Goal: Check status: Check status

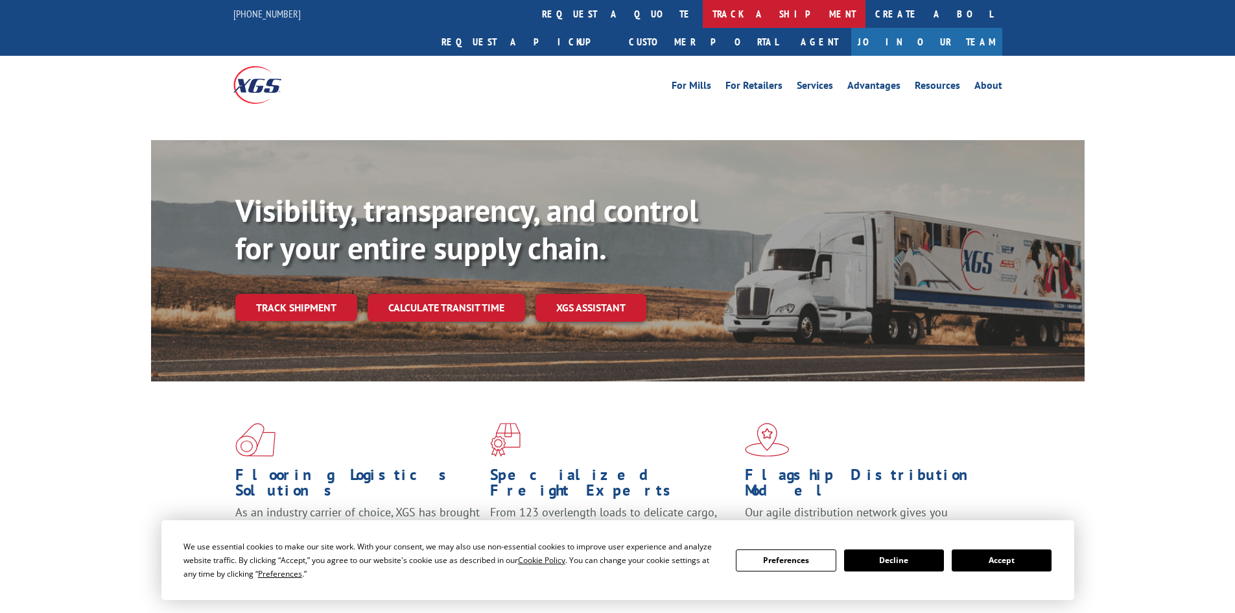
click at [703, 8] on link "track a shipment" at bounding box center [784, 14] width 163 height 28
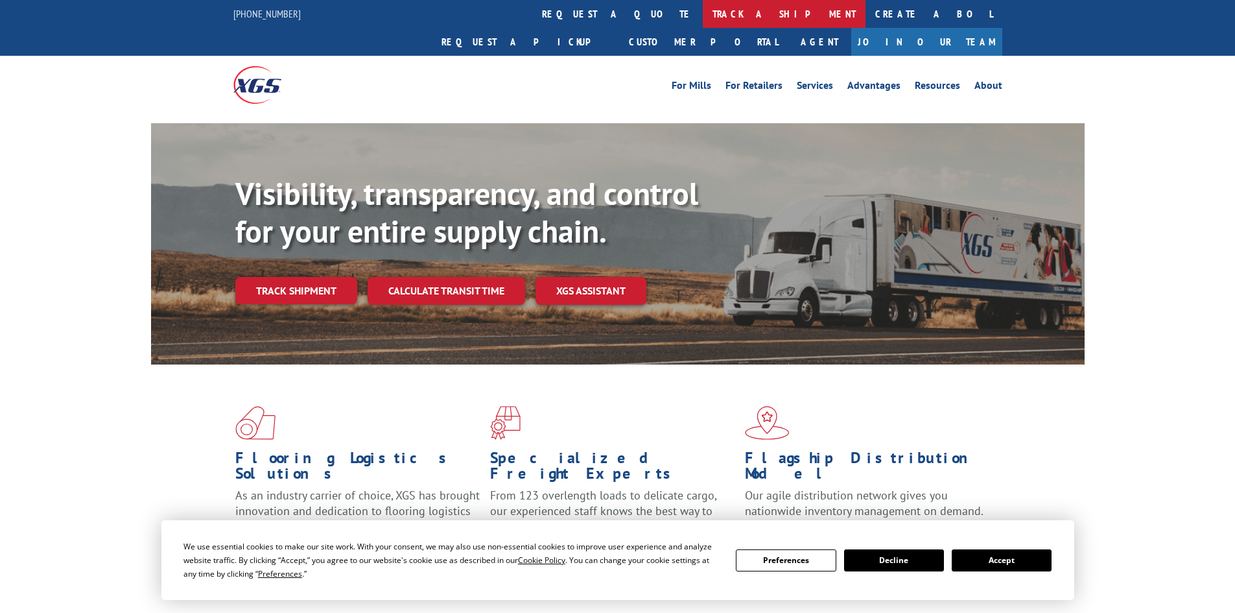
click at [703, 13] on link "track a shipment" at bounding box center [784, 14] width 163 height 28
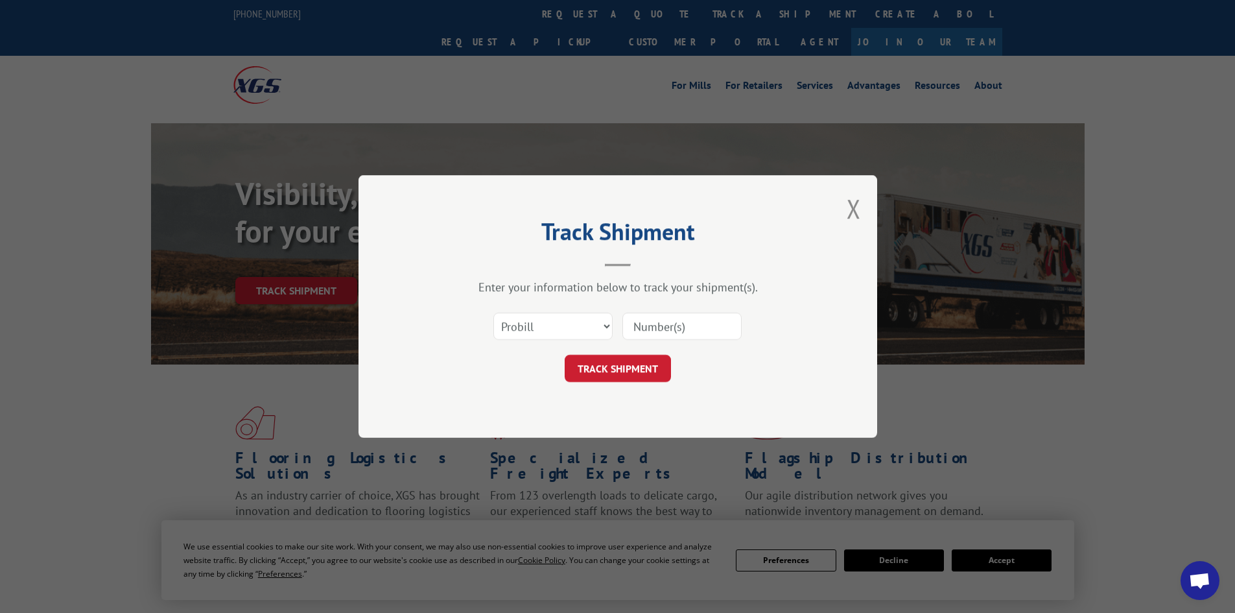
click at [544, 343] on div "Select category... Probill BOL PO" at bounding box center [617, 326] width 389 height 43
click at [544, 335] on select "Select category... Probill BOL PO" at bounding box center [552, 326] width 119 height 27
select select "bol"
click at [493, 313] on select "Select category... Probill BOL PO" at bounding box center [552, 326] width 119 height 27
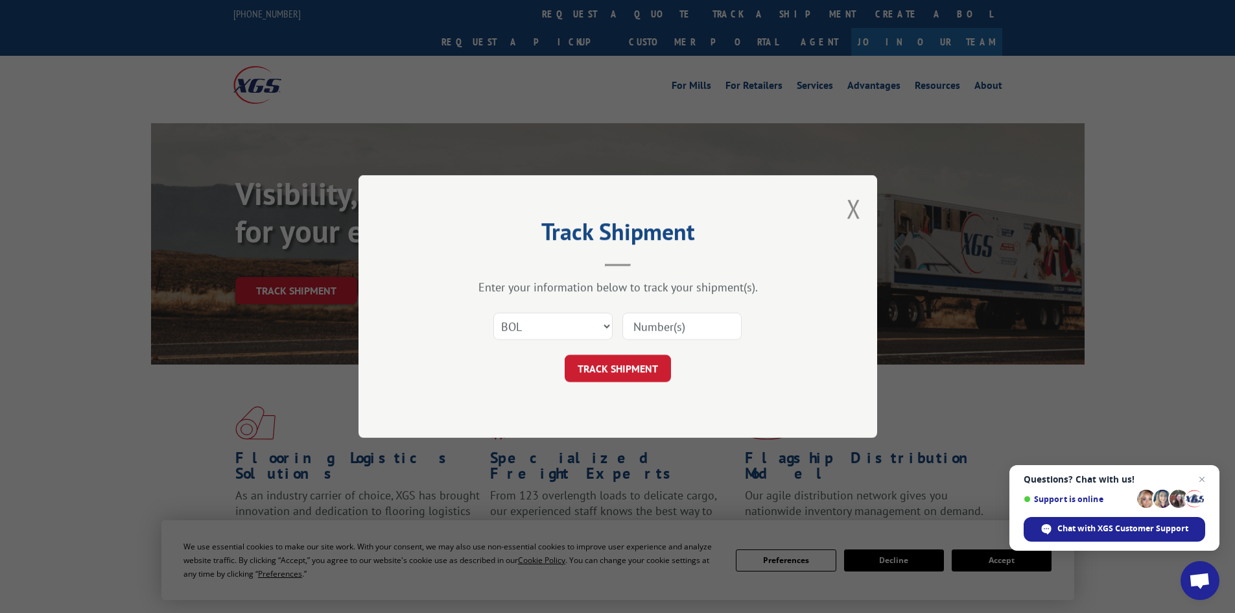
click at [645, 320] on input at bounding box center [682, 326] width 119 height 27
type input "17521647"
click at [565, 355] on button "TRACK SHIPMENT" at bounding box center [618, 368] width 106 height 27
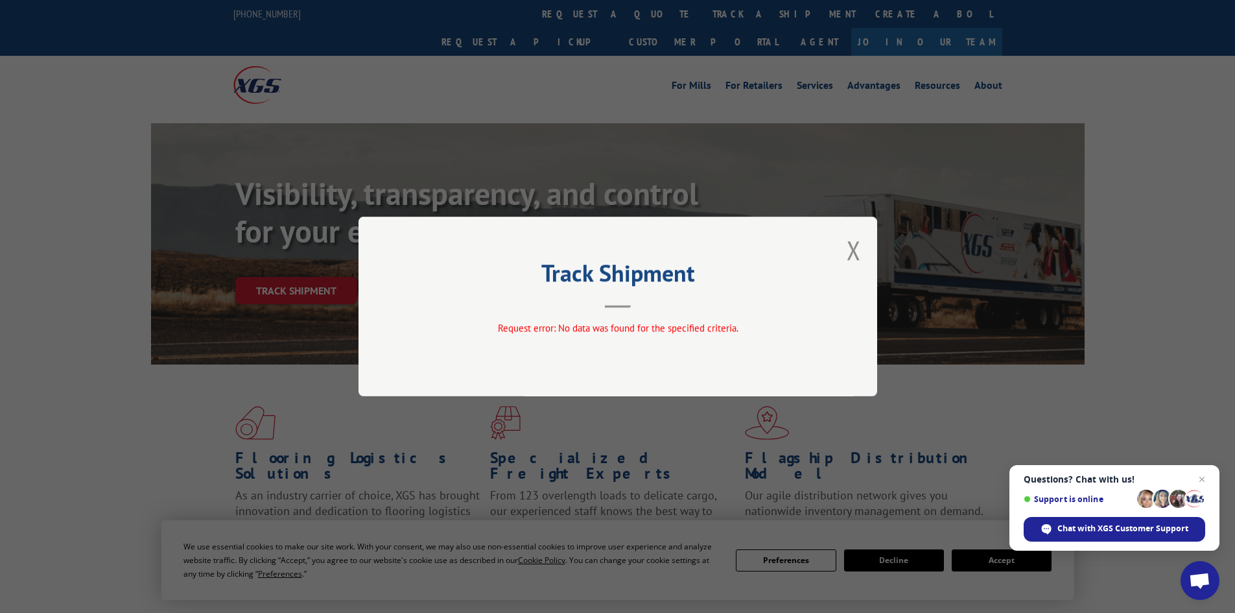
click at [850, 251] on button "Close modal" at bounding box center [854, 250] width 14 height 34
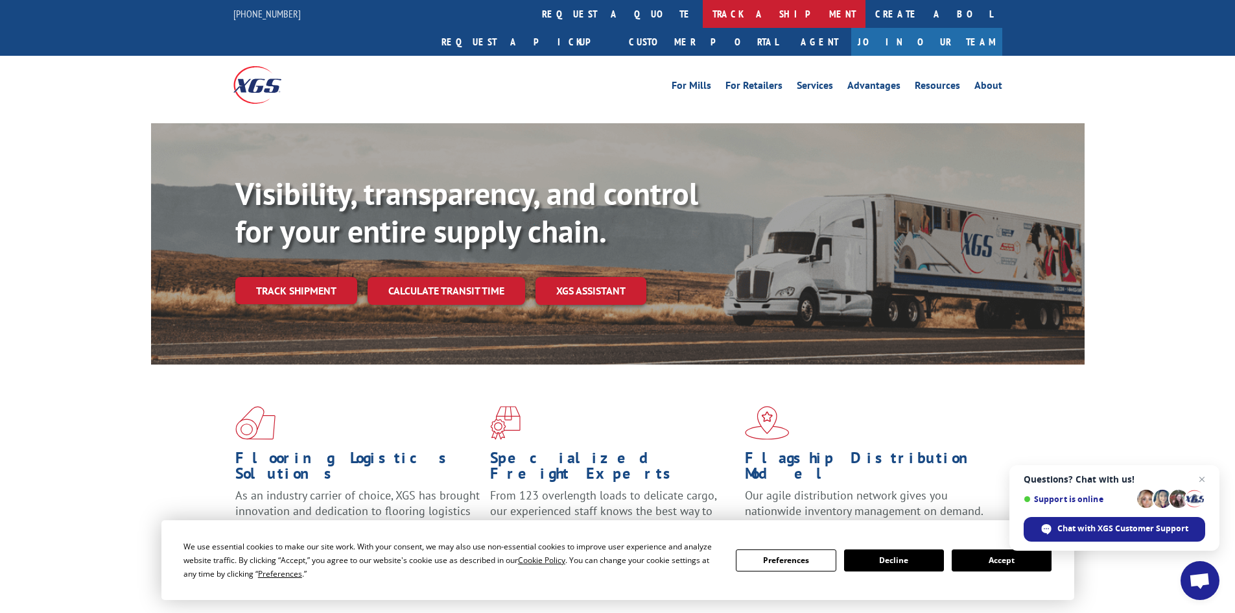
click at [703, 27] on link "track a shipment" at bounding box center [784, 14] width 163 height 28
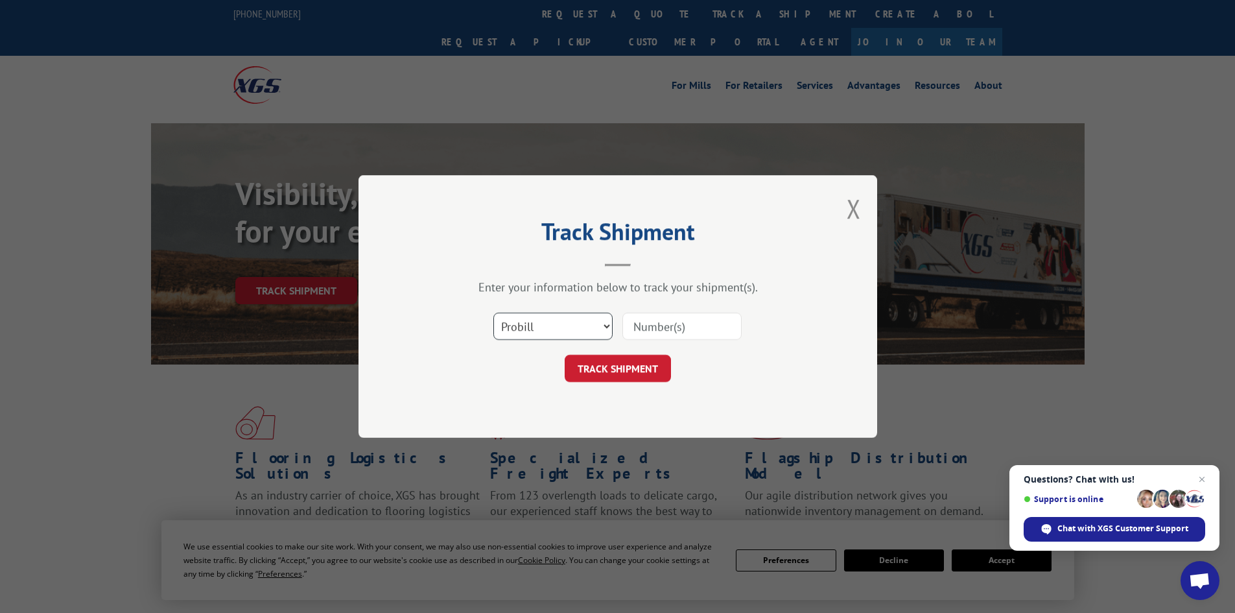
click at [547, 328] on select "Select category... Probill BOL PO" at bounding box center [552, 326] width 119 height 27
select select "po"
click at [493, 313] on select "Select category... Probill BOL PO" at bounding box center [552, 326] width 119 height 27
click at [645, 333] on input at bounding box center [682, 326] width 119 height 27
type input "26514808"
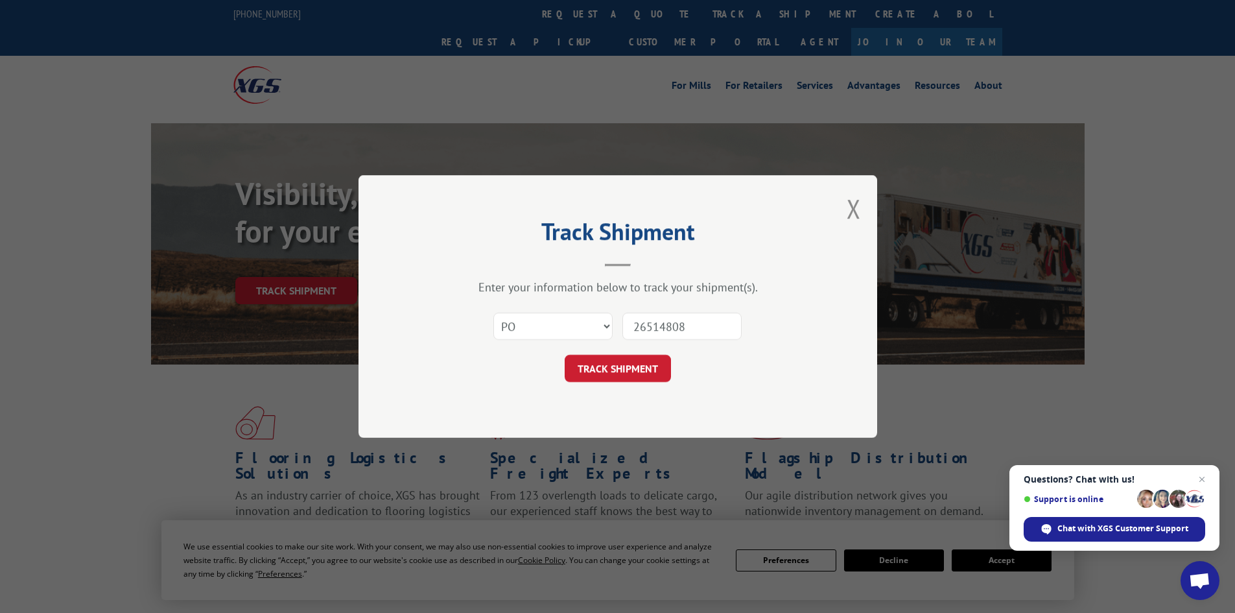
click button "TRACK SHIPMENT" at bounding box center [618, 368] width 106 height 27
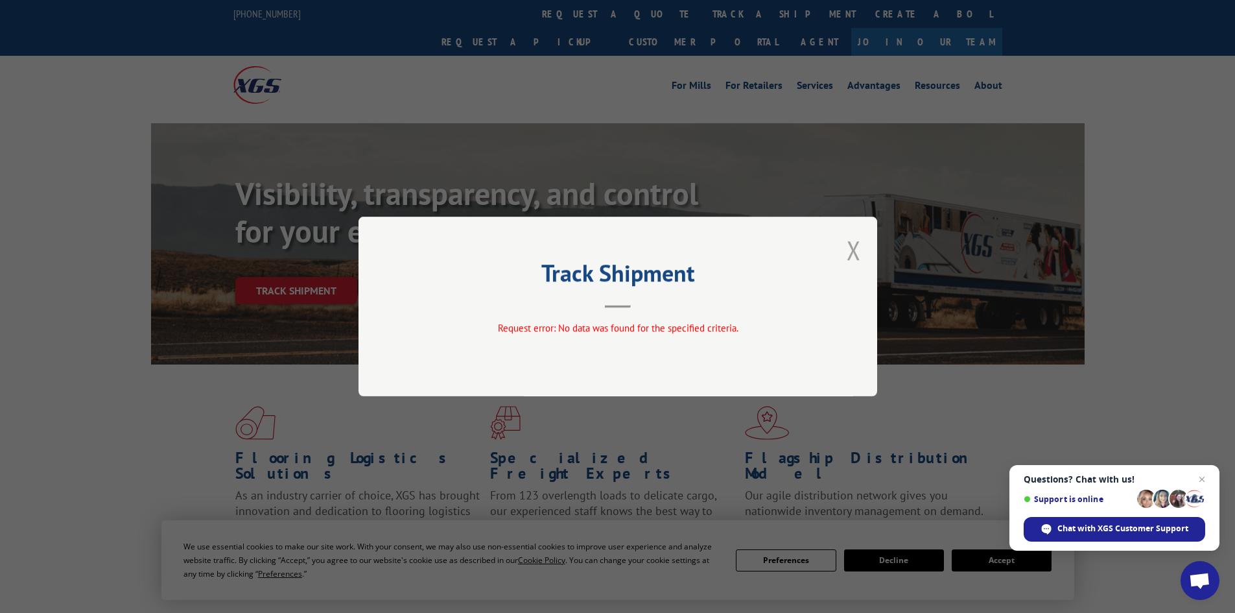
click at [857, 252] on button "Close modal" at bounding box center [854, 250] width 14 height 34
